Goal: Task Accomplishment & Management: Use online tool/utility

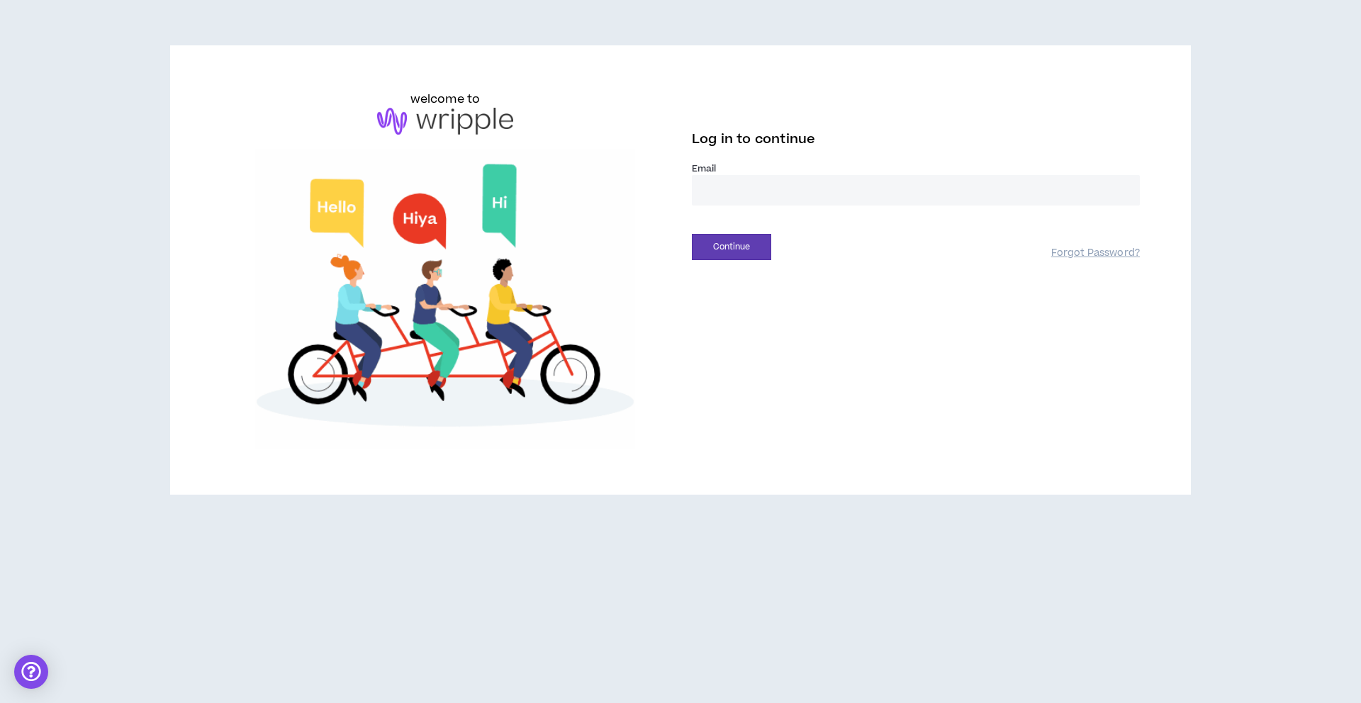
click at [838, 191] on input "email" at bounding box center [916, 190] width 448 height 30
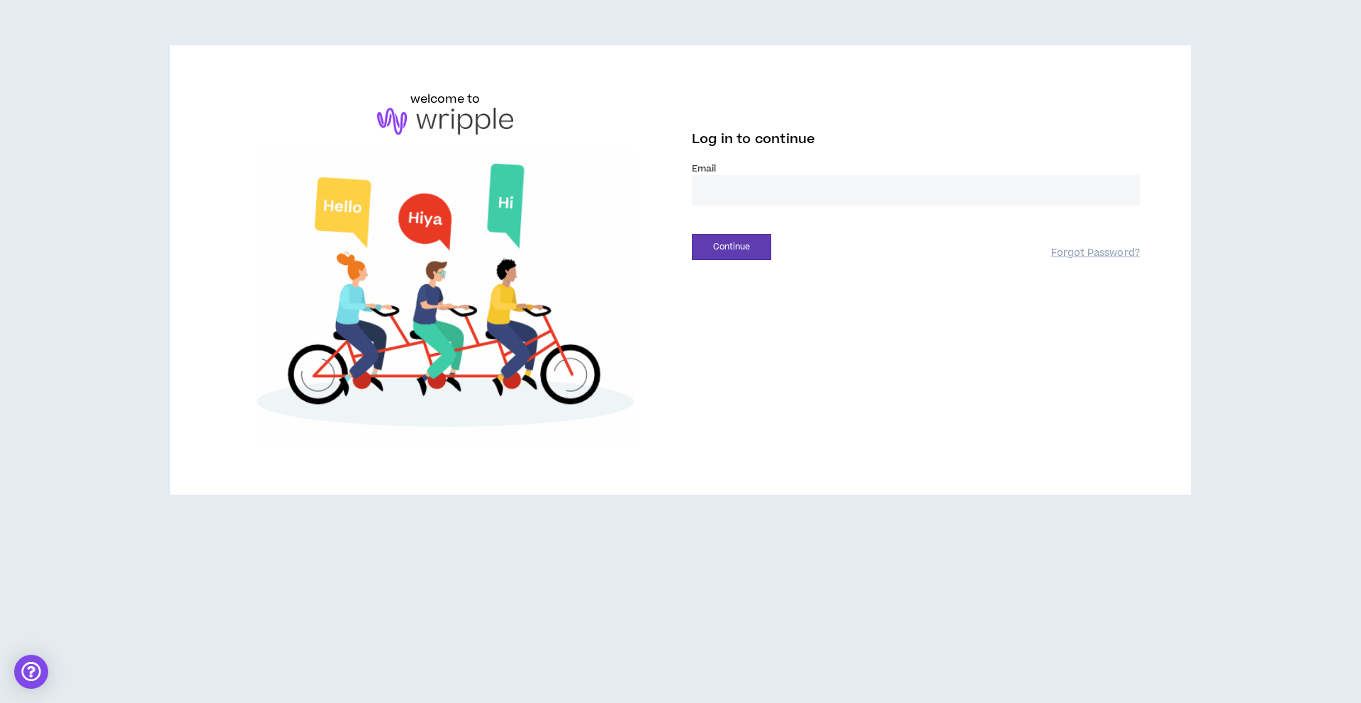
type input "**********"
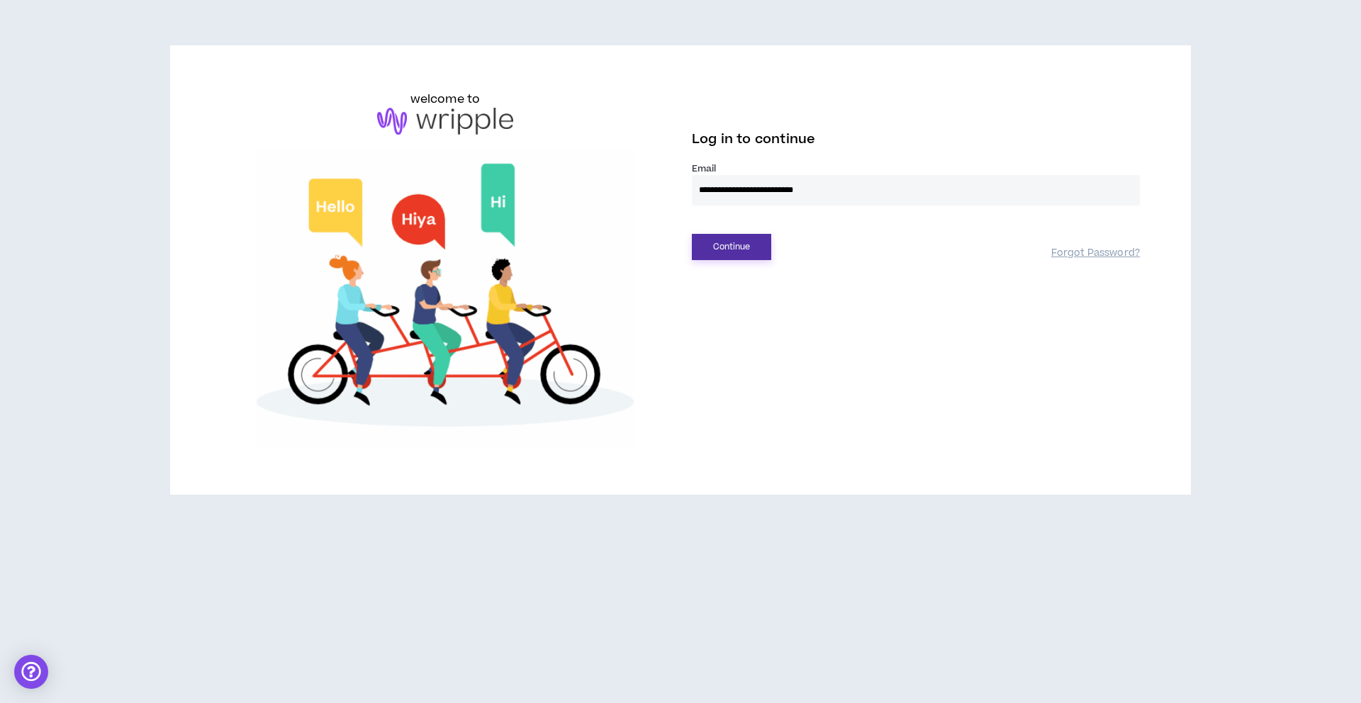
click at [709, 249] on button "Continue" at bounding box center [731, 247] width 79 height 26
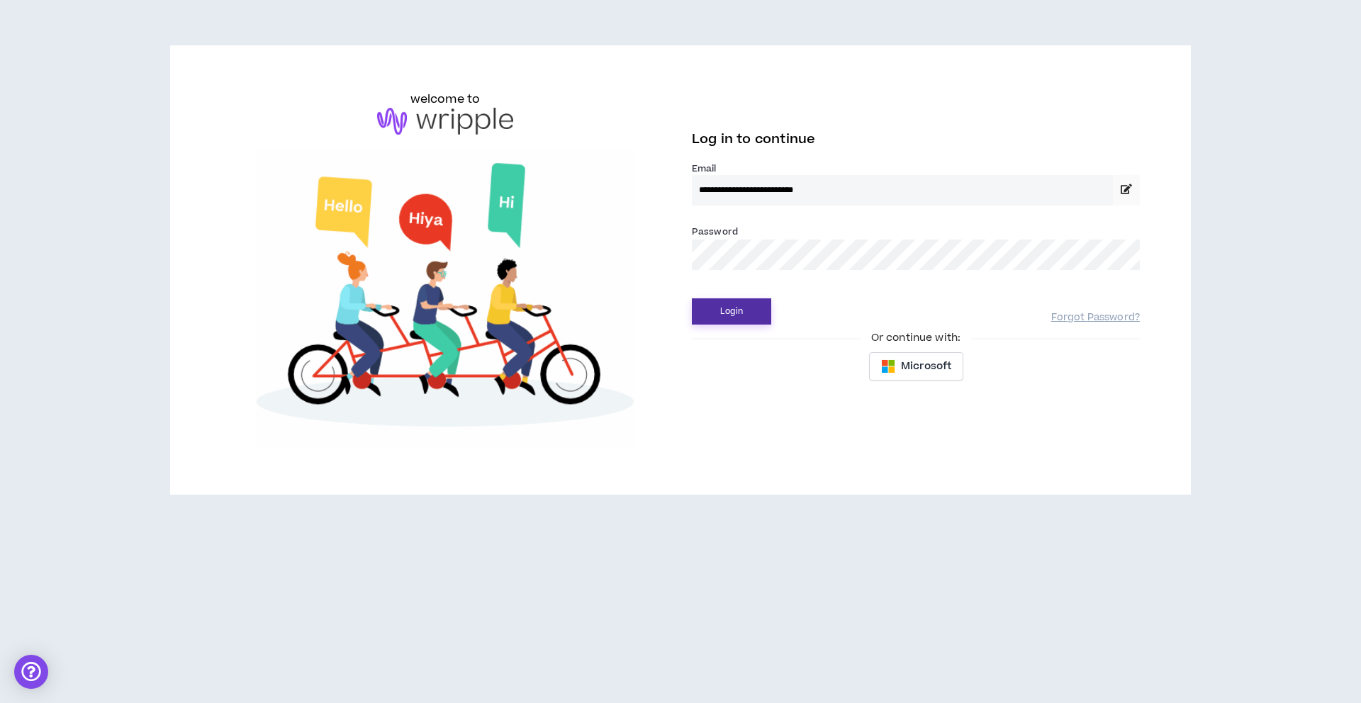
click at [738, 310] on button "Login" at bounding box center [731, 311] width 79 height 26
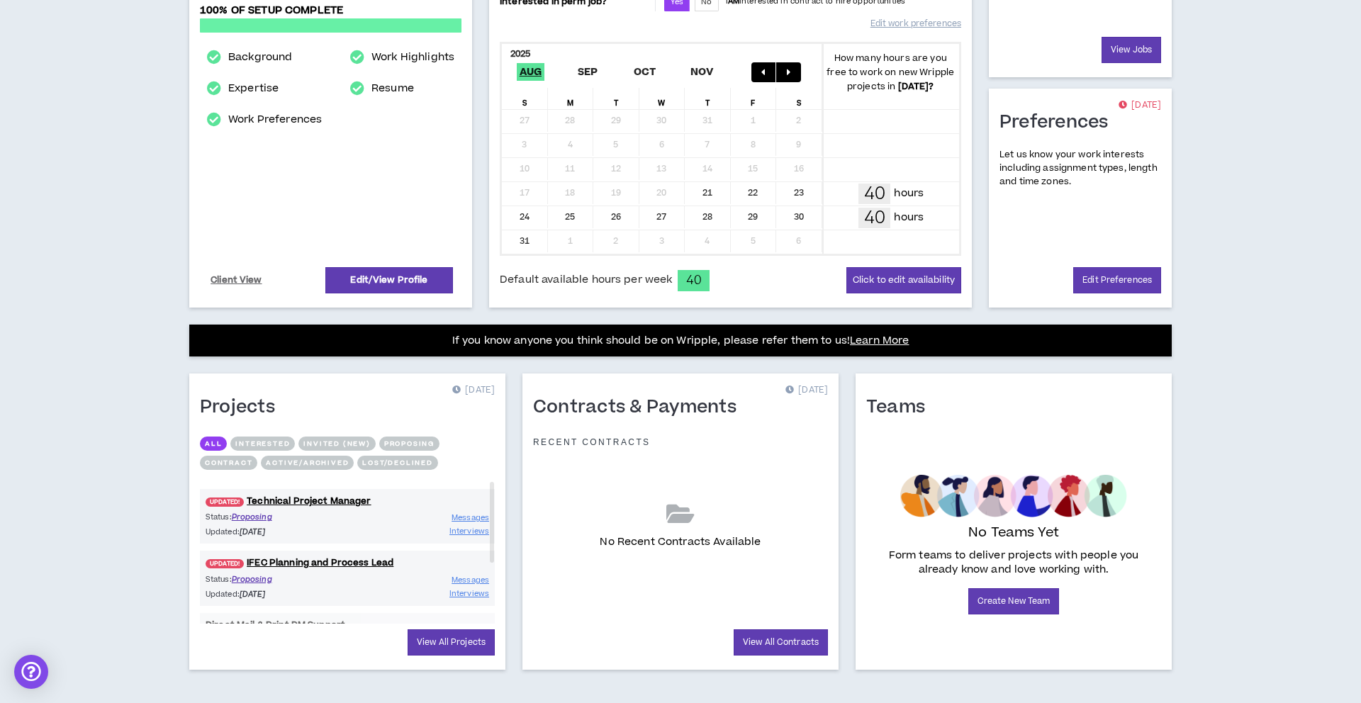
scroll to position [278, 0]
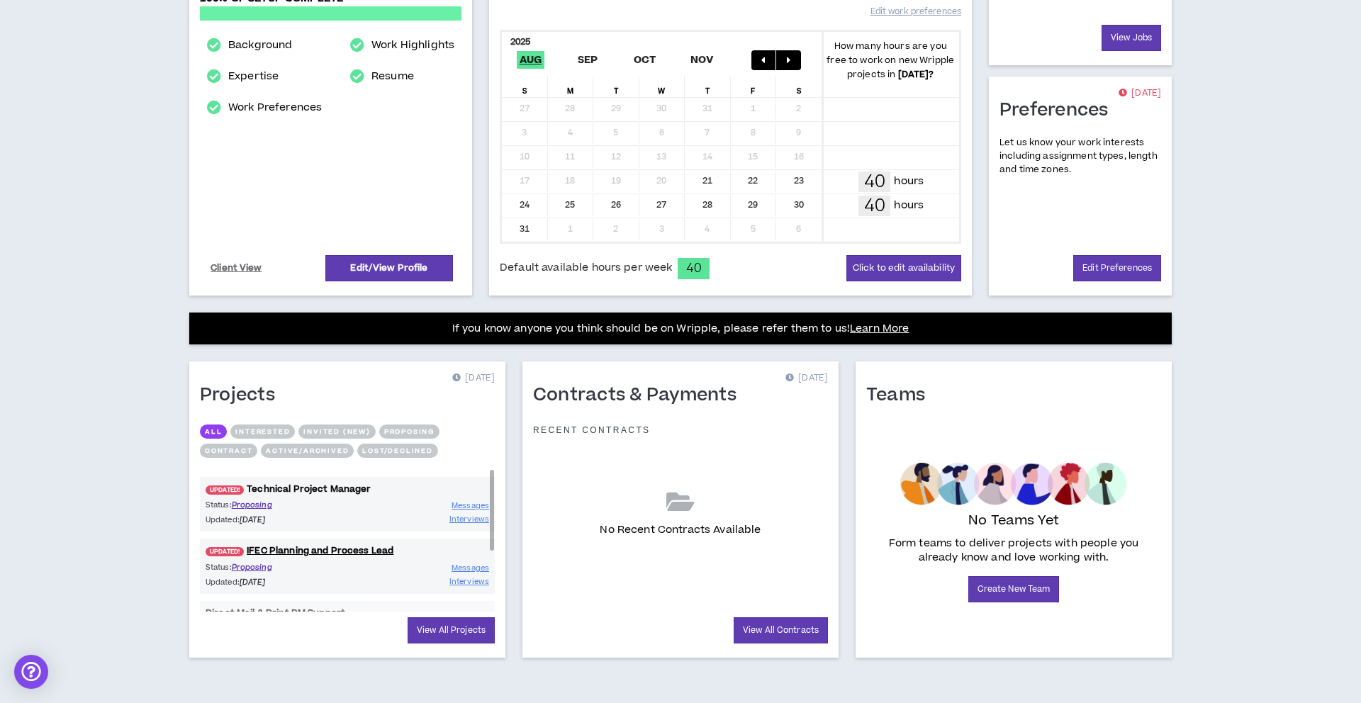
click at [354, 492] on link "UPDATED! Technical Project Manager" at bounding box center [347, 489] width 295 height 13
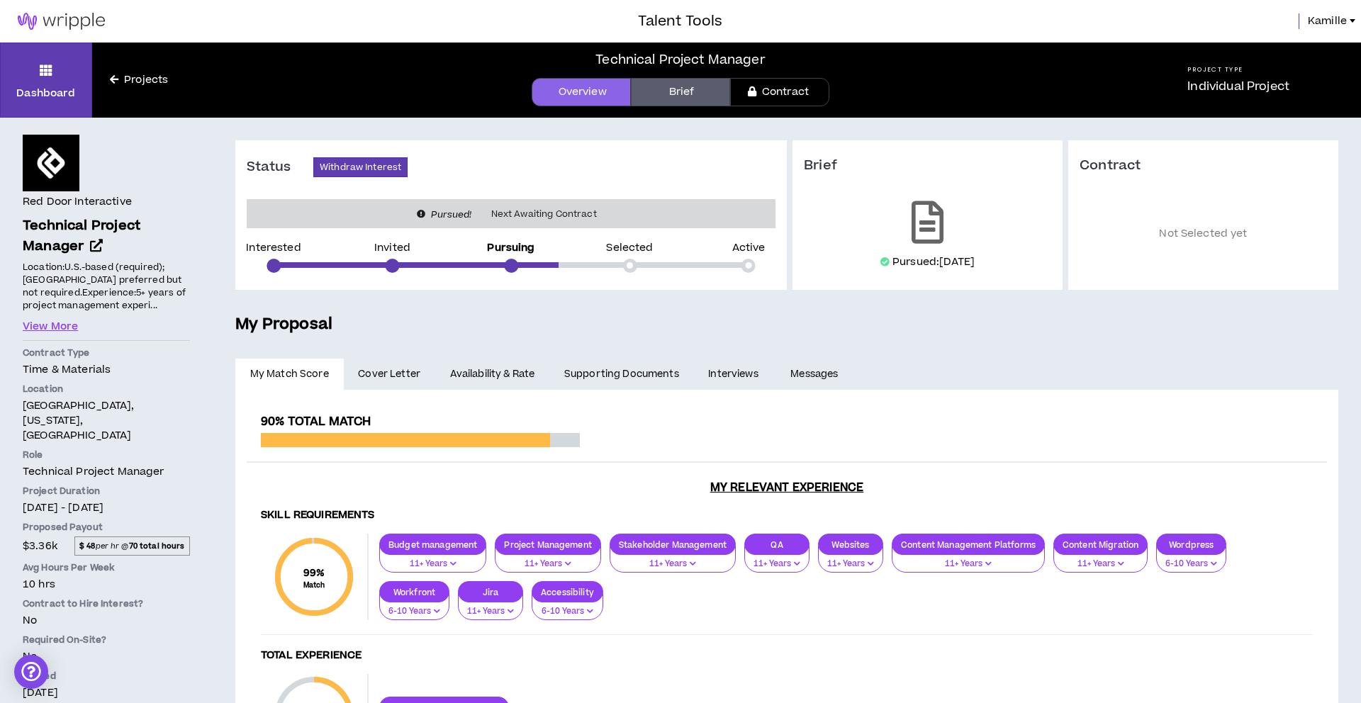
click at [85, 27] on img at bounding box center [61, 21] width 123 height 17
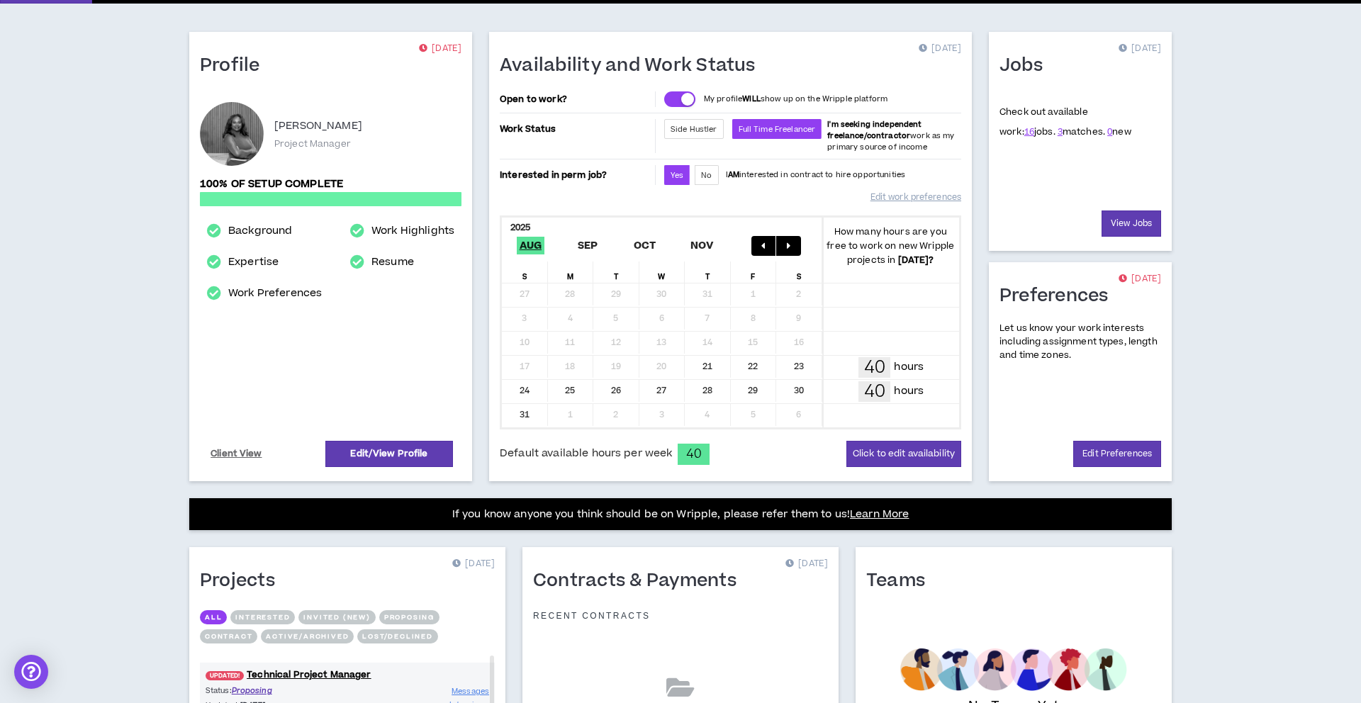
scroll to position [278, 0]
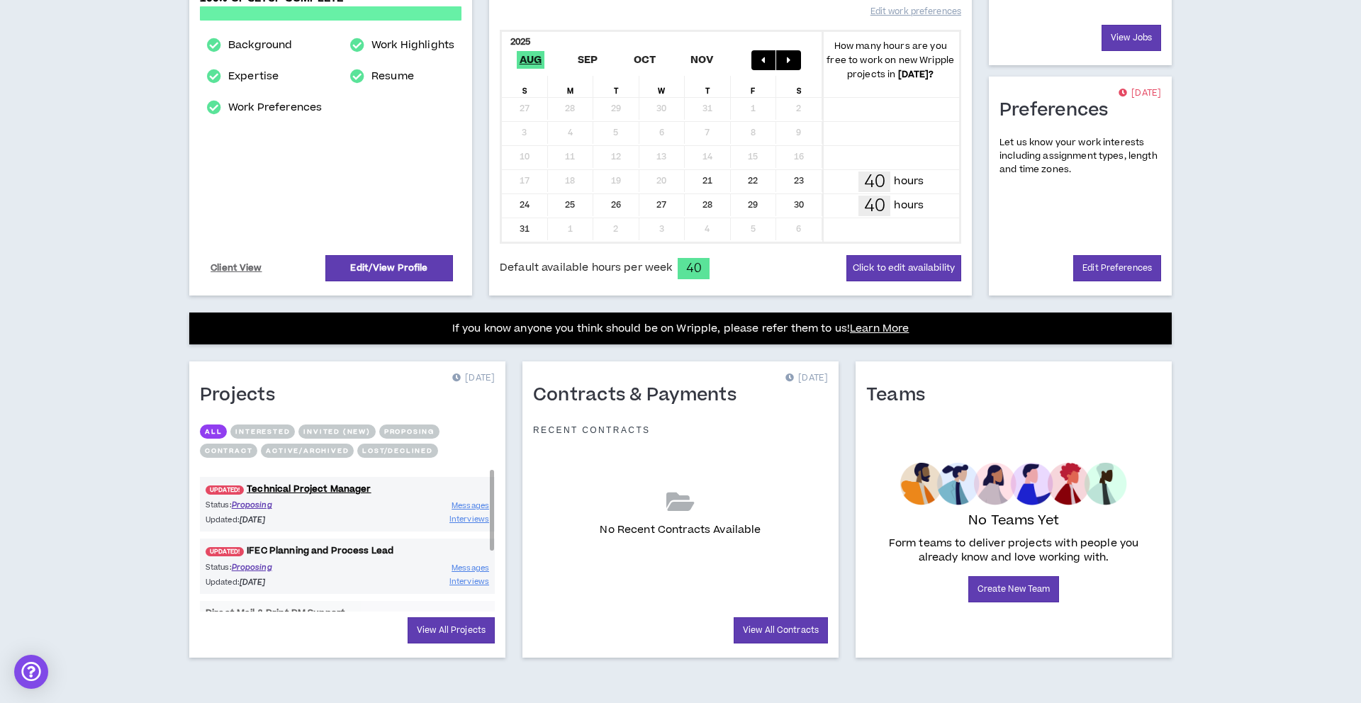
click at [300, 550] on link "UPDATED! IFEC Planning and Process Lead" at bounding box center [347, 550] width 295 height 13
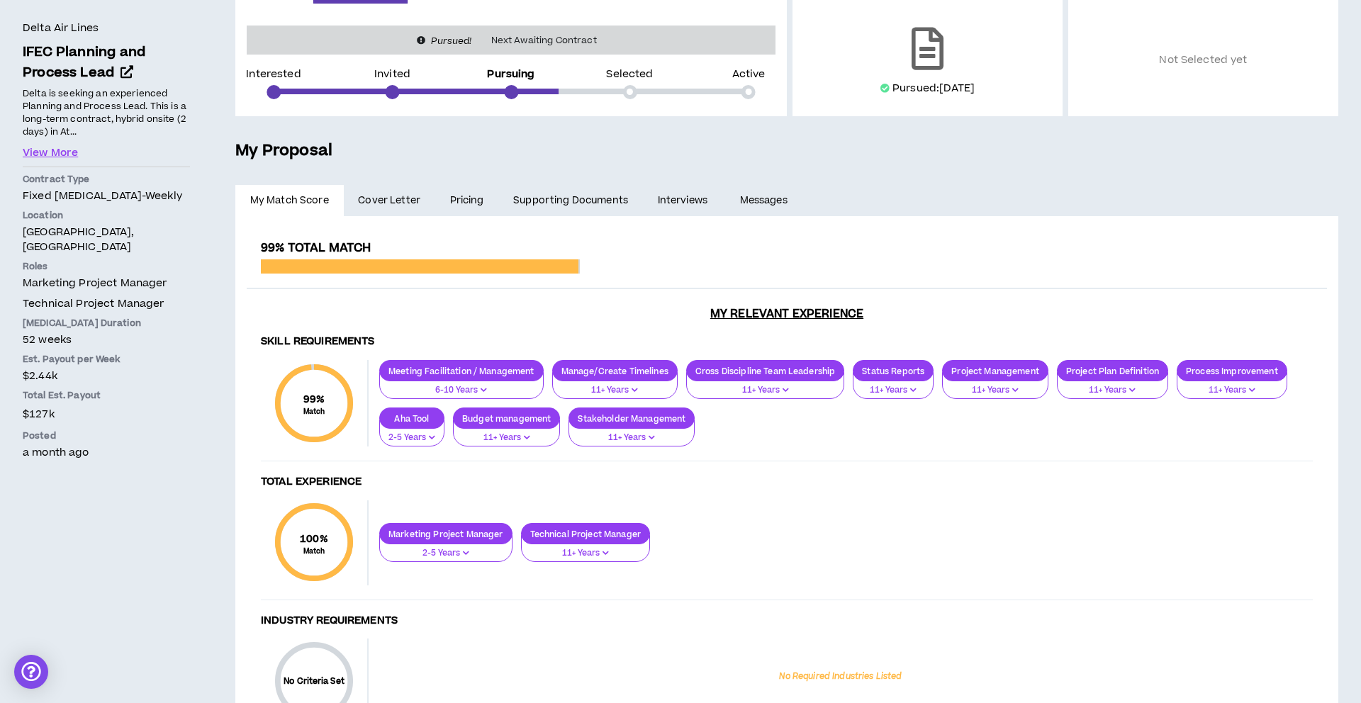
scroll to position [232, 0]
